Goal: Transaction & Acquisition: Purchase product/service

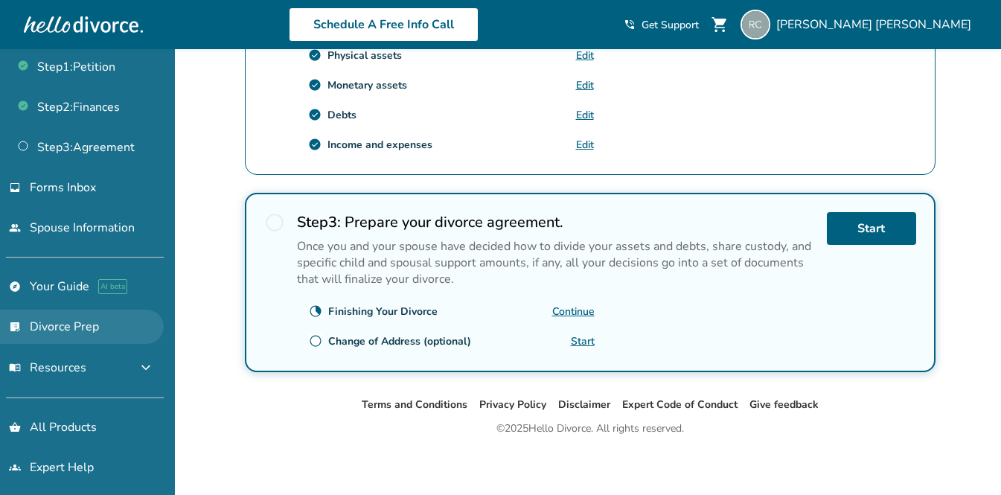
scroll to position [61, 0]
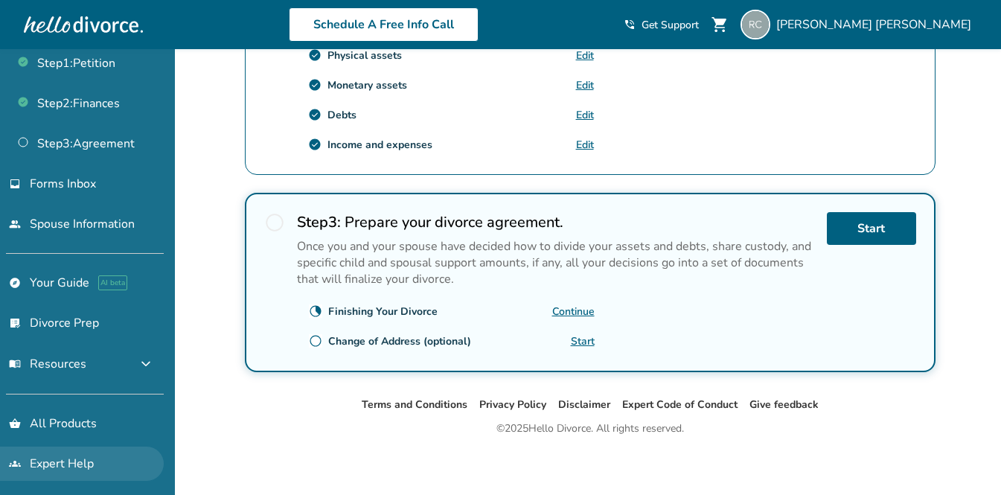
click at [59, 454] on link "groups Expert Help" at bounding box center [82, 464] width 164 height 34
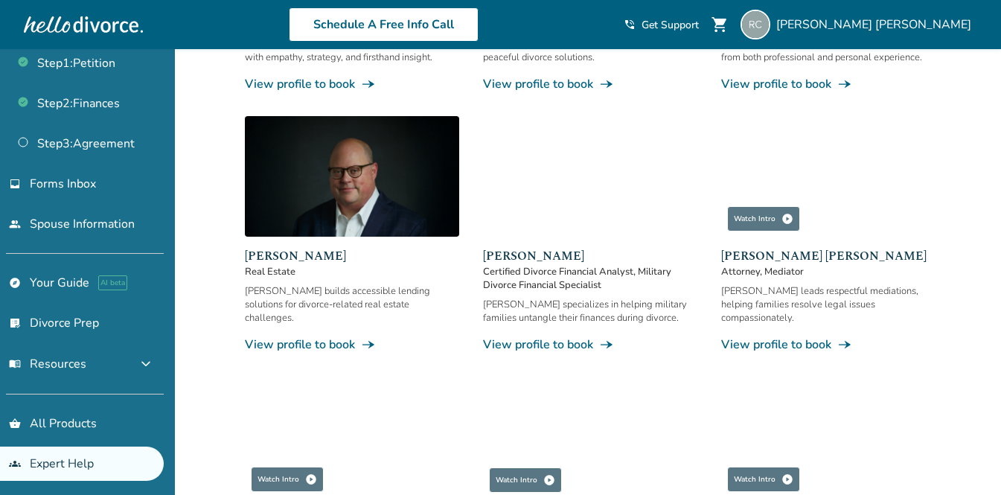
scroll to position [924, 0]
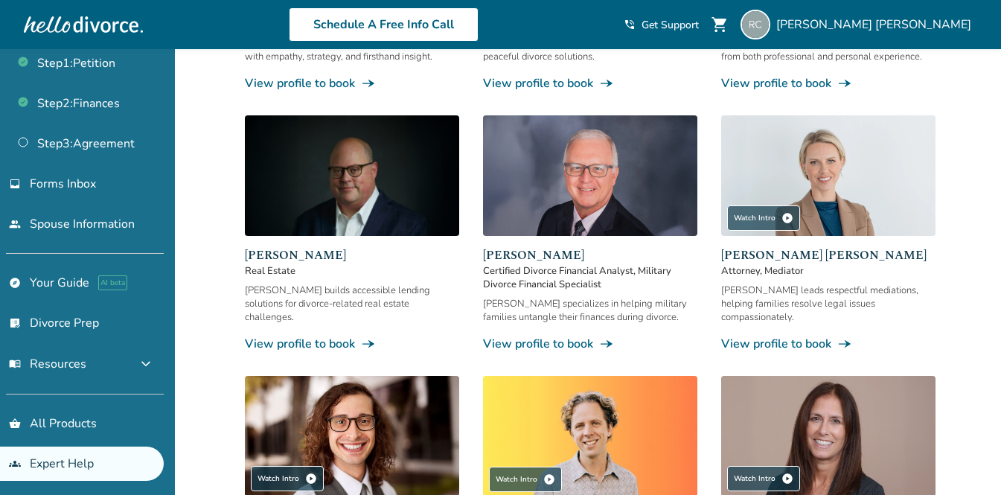
click at [892, 150] on img at bounding box center [828, 175] width 214 height 121
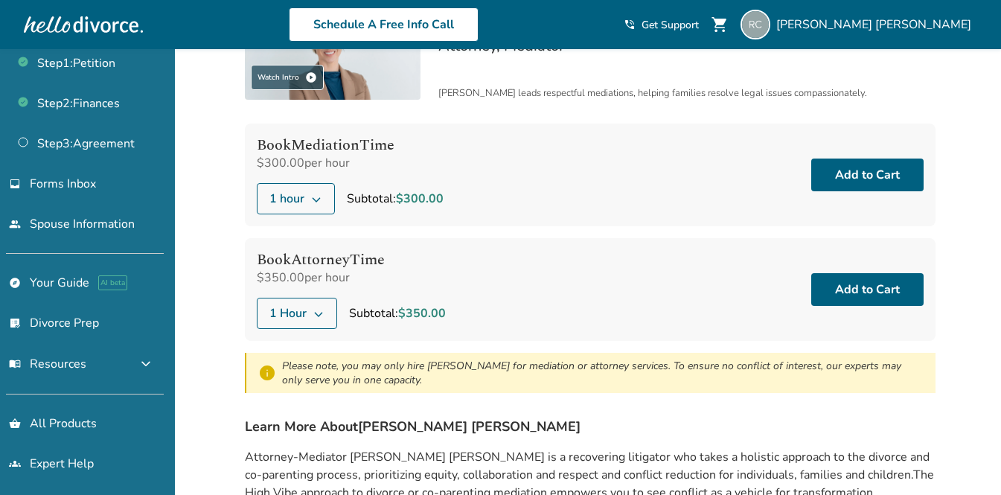
scroll to position [55, 0]
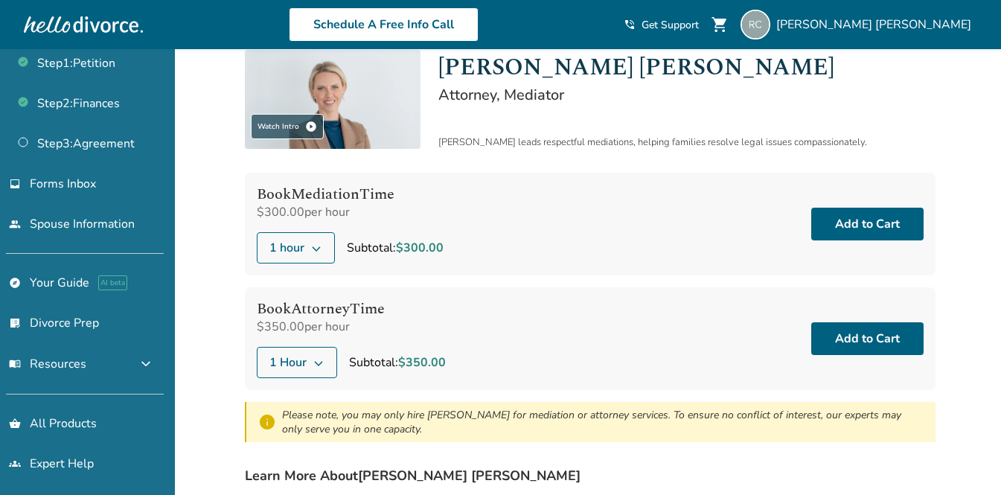
click at [311, 354] on button "1 Hour" at bounding box center [297, 362] width 80 height 31
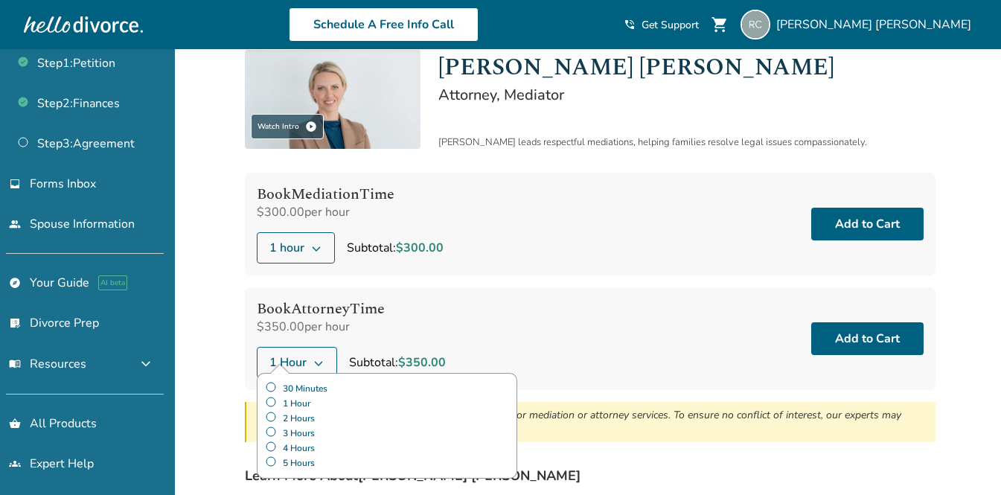
click at [271, 388] on label "30 Minutes" at bounding box center [387, 388] width 244 height 15
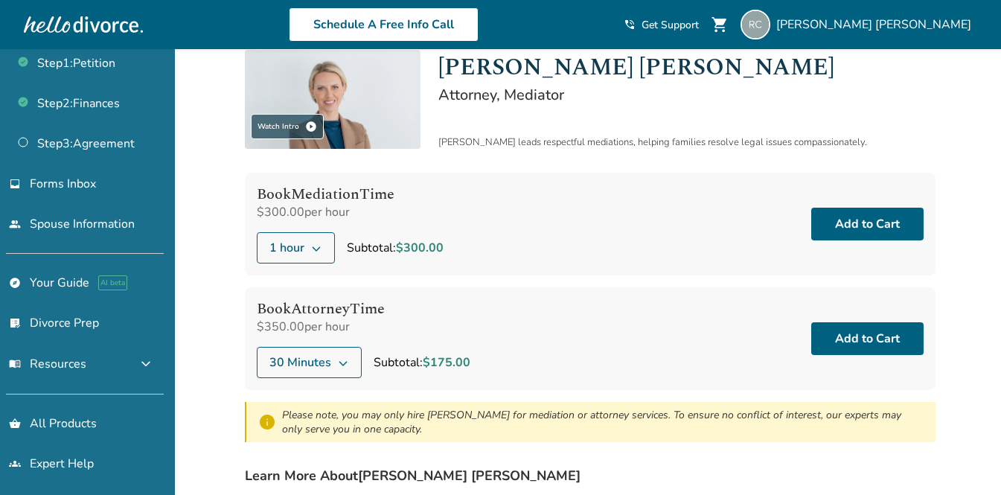
click at [547, 312] on div "Book Attorney Time $350.00 per hour 30 Minutes Subtotal: $175.00 Add to Cart" at bounding box center [590, 338] width 691 height 103
click at [304, 357] on span "30 Minutes" at bounding box center [300, 363] width 62 height 18
click at [711, 335] on div "Book Attorney Time $350.00 per hour 30 Minutes Subtotal: $175.00 Add to Cart" at bounding box center [590, 338] width 691 height 103
click at [853, 340] on button "Add to Cart" at bounding box center [867, 338] width 112 height 33
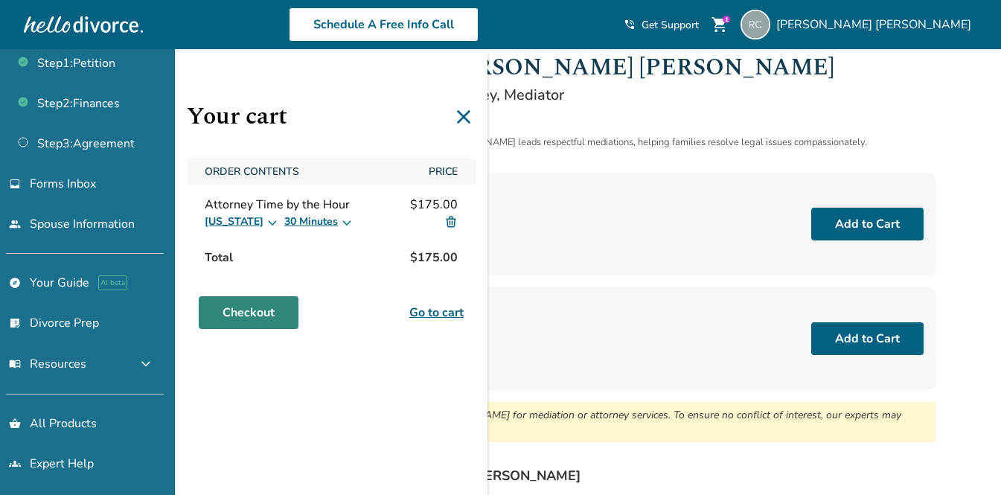
click at [261, 321] on link "Checkout" at bounding box center [249, 312] width 100 height 33
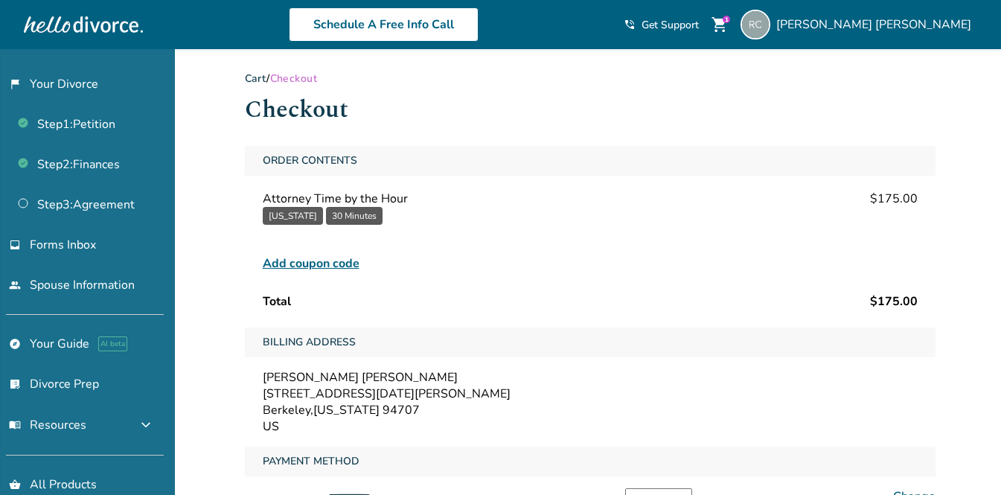
scroll to position [2, 0]
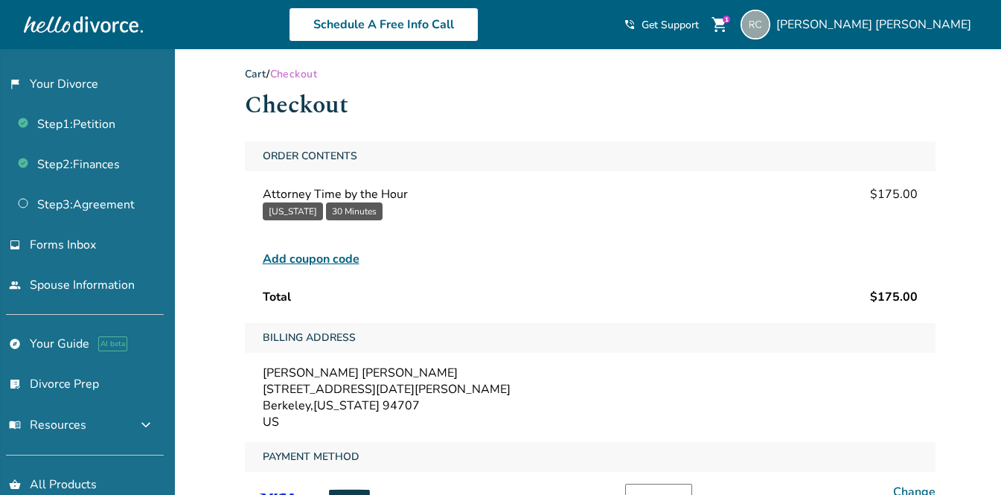
scroll to position [0, 0]
